Goal: Task Accomplishment & Management: Manage account settings

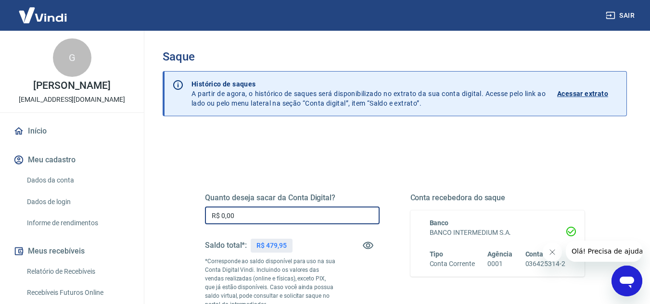
click at [238, 211] on input "R$ 0,00" at bounding box center [292, 216] width 175 height 18
type input "R$ 479,95"
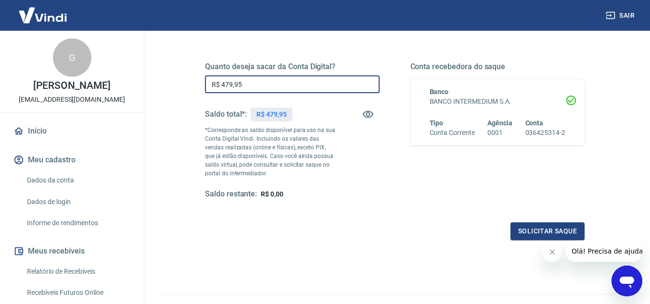
scroll to position [133, 0]
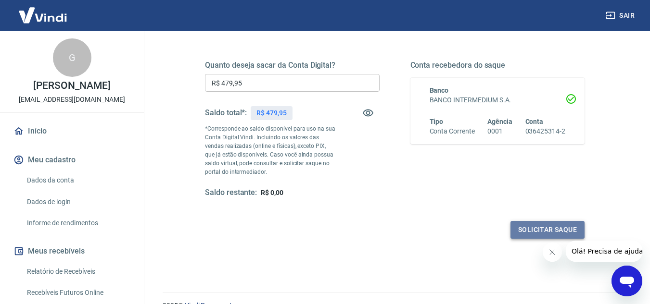
click at [547, 225] on button "Solicitar saque" at bounding box center [547, 230] width 74 height 18
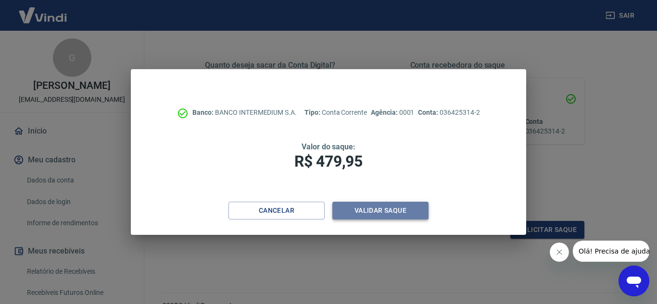
click at [382, 209] on button "Validar saque" at bounding box center [380, 211] width 96 height 18
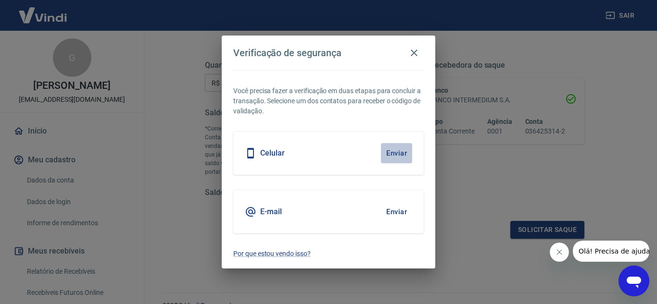
click at [393, 153] on button "Enviar" at bounding box center [396, 153] width 31 height 20
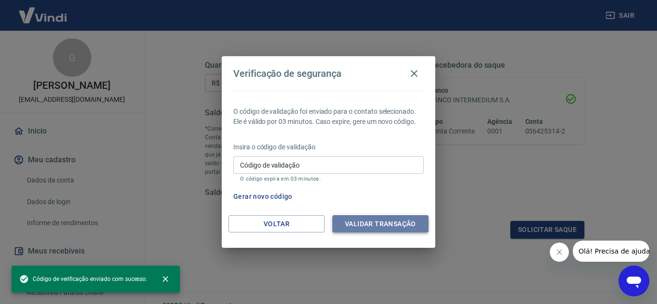
click at [380, 226] on button "Validar transação" at bounding box center [380, 224] width 96 height 18
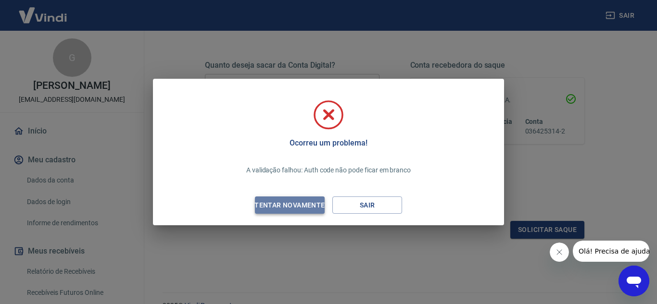
click at [312, 205] on div "Tentar novamente" at bounding box center [289, 206] width 93 height 12
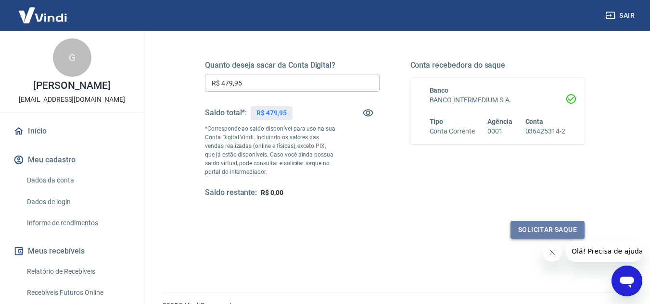
click at [535, 228] on button "Solicitar saque" at bounding box center [547, 230] width 74 height 18
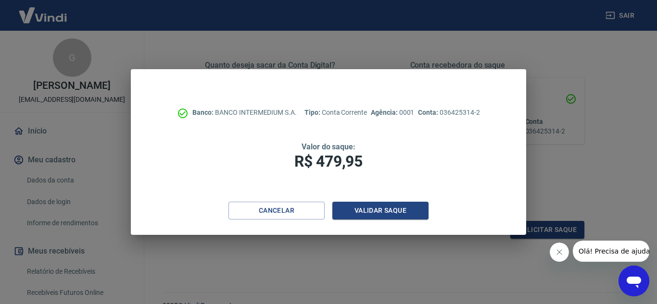
click at [306, 202] on div "Banco: BANCO INTERMEDIUM S.A. Tipo: Conta Corrente Agência: 0001 Conta: 0364253…" at bounding box center [328, 135] width 395 height 133
click at [296, 212] on button "Cancelar" at bounding box center [276, 211] width 96 height 18
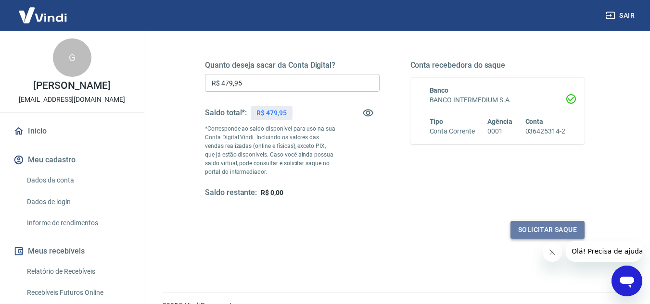
click at [547, 223] on button "Solicitar saque" at bounding box center [547, 230] width 74 height 18
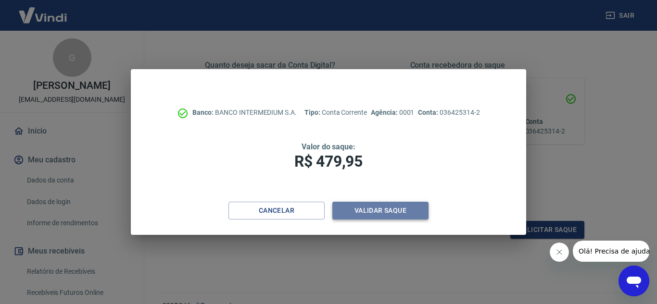
click at [353, 209] on button "Validar saque" at bounding box center [380, 211] width 96 height 18
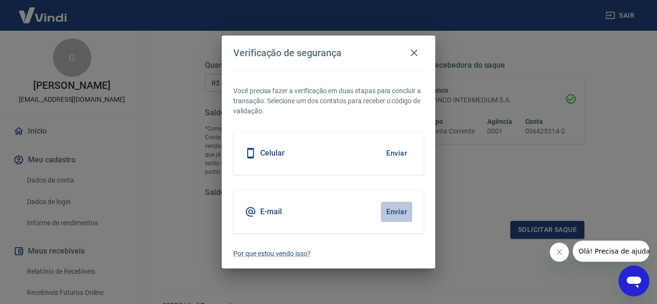
click at [393, 209] on button "Enviar" at bounding box center [396, 212] width 31 height 20
click at [418, 53] on icon "button" at bounding box center [414, 53] width 12 height 12
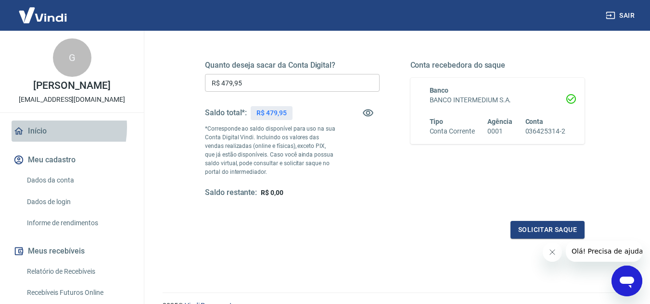
click at [37, 127] on link "Início" at bounding box center [72, 131] width 121 height 21
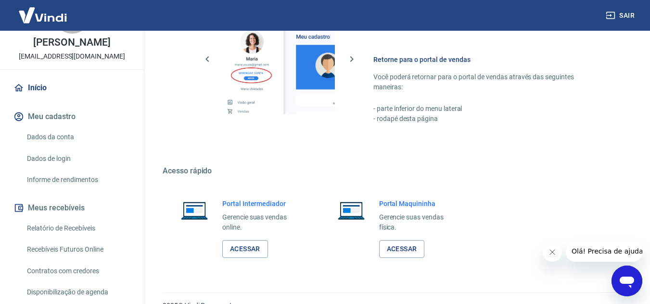
scroll to position [198, 0]
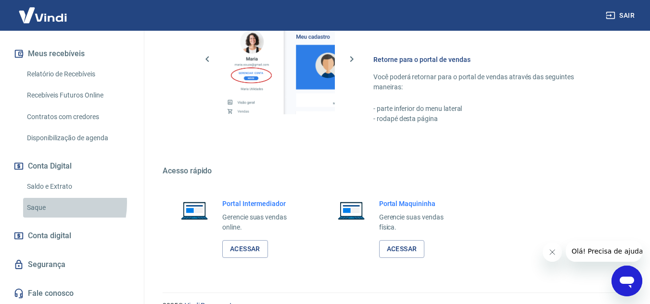
click at [36, 203] on link "Saque" at bounding box center [77, 208] width 109 height 20
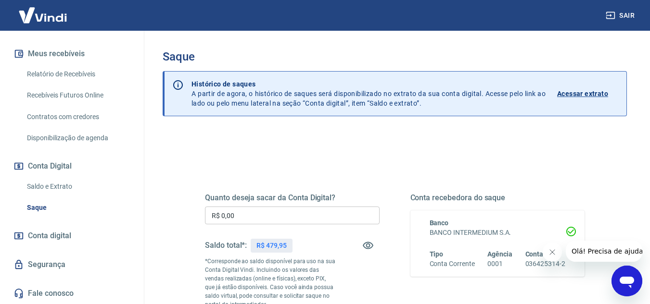
click at [289, 216] on input "R$ 0,00" at bounding box center [292, 216] width 175 height 18
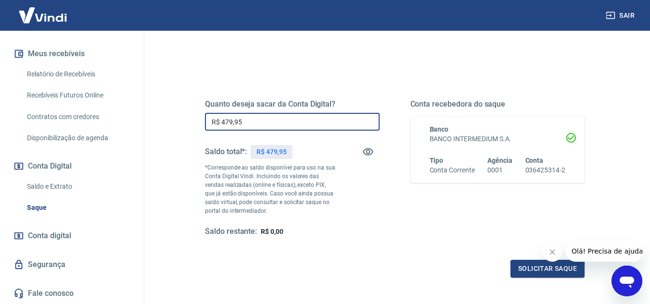
scroll to position [96, 0]
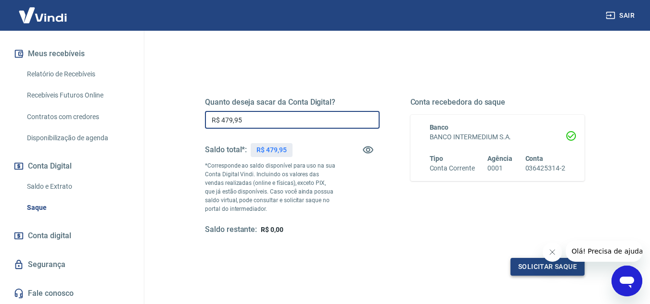
type input "R$ 479,95"
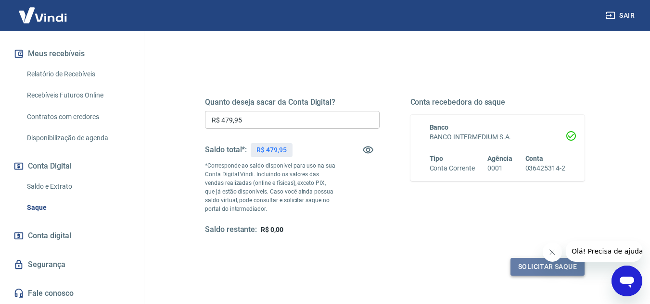
click at [514, 264] on button "Solicitar saque" at bounding box center [547, 267] width 74 height 18
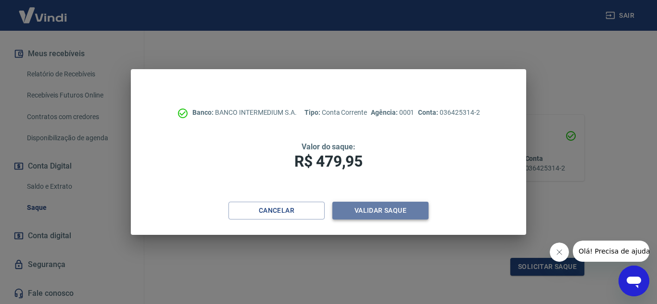
click at [389, 206] on button "Validar saque" at bounding box center [380, 211] width 96 height 18
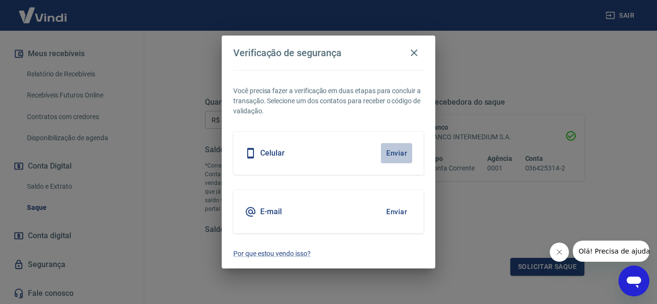
click at [399, 153] on button "Enviar" at bounding box center [396, 153] width 31 height 20
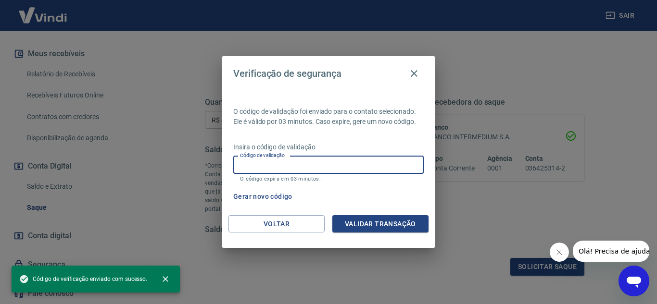
click at [277, 160] on input "Código de validação" at bounding box center [328, 165] width 190 height 18
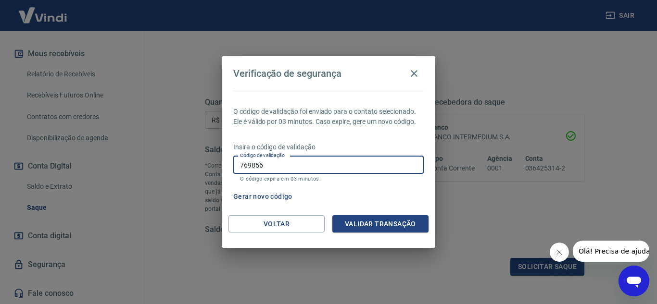
type input "769856"
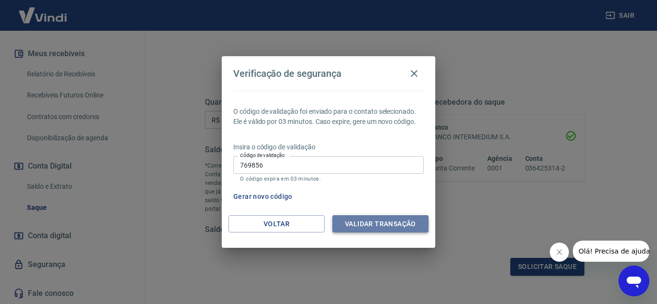
click at [376, 217] on button "Validar transação" at bounding box center [380, 224] width 96 height 18
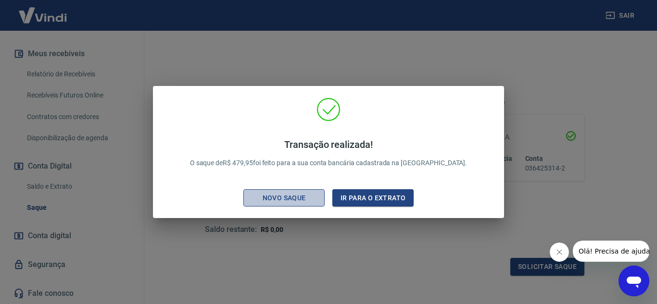
click at [297, 198] on div "Novo saque" at bounding box center [284, 198] width 66 height 12
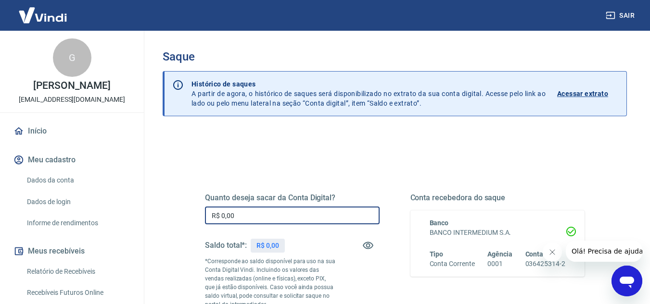
click at [246, 213] on input "R$ 0,00" at bounding box center [292, 216] width 175 height 18
